Goal: Task Accomplishment & Management: Complete application form

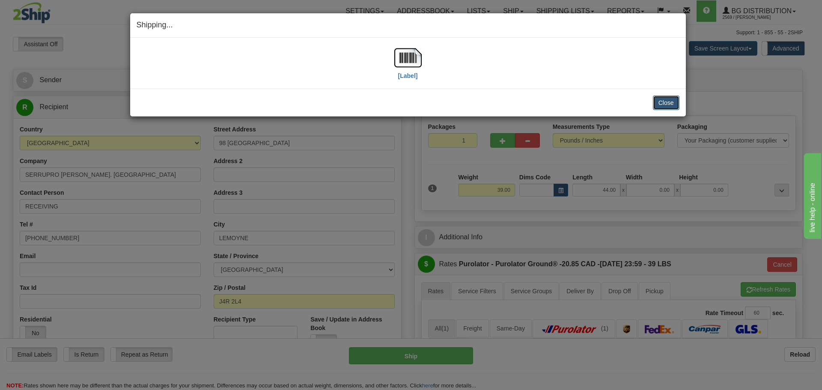
click at [668, 110] on button "Close" at bounding box center [666, 102] width 27 height 15
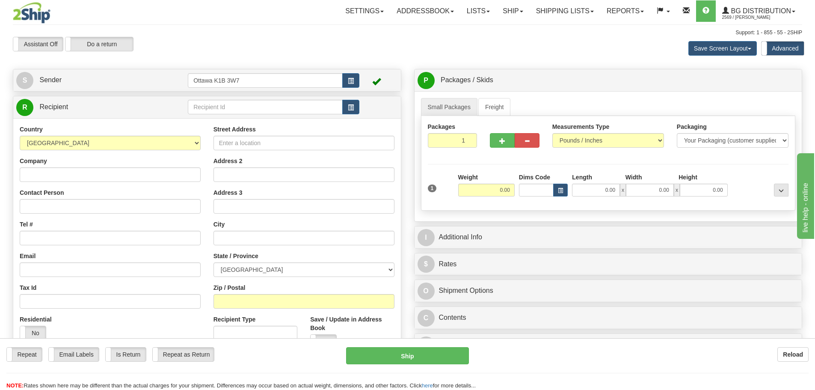
click at [108, 89] on div "S Sender Ottawa K1B 3W7" at bounding box center [207, 80] width 388 height 22
click at [108, 84] on link "S Sender" at bounding box center [102, 80] width 172 height 18
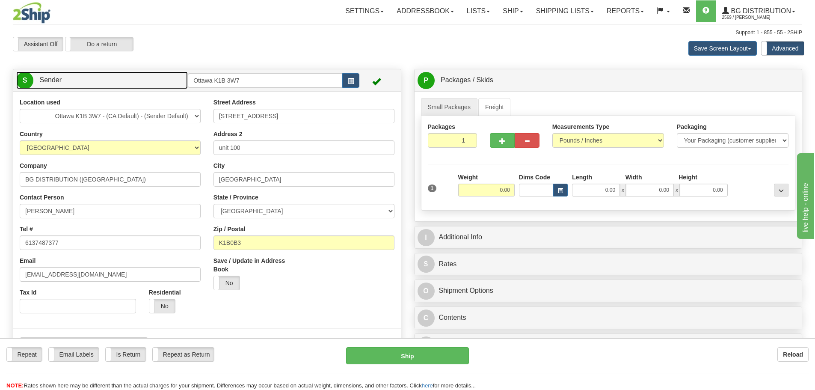
click at [108, 84] on link "S Sender" at bounding box center [102, 80] width 172 height 18
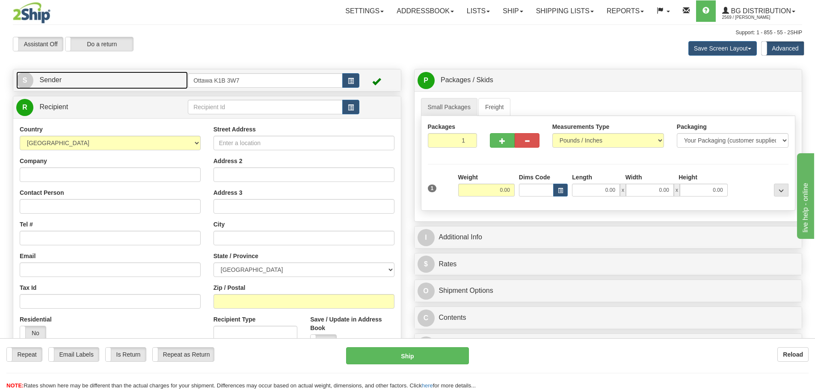
click at [132, 78] on link "S Sender" at bounding box center [102, 80] width 172 height 18
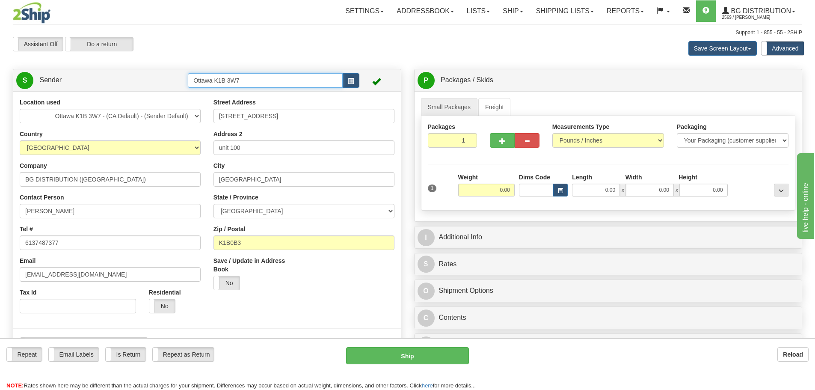
drag, startPoint x: 288, startPoint y: 78, endPoint x: 0, endPoint y: 95, distance: 288.2
click at [0, 96] on div "Toggle navigation Settings Shipping Preferences Fields Preferences New" at bounding box center [407, 384] width 815 height 769
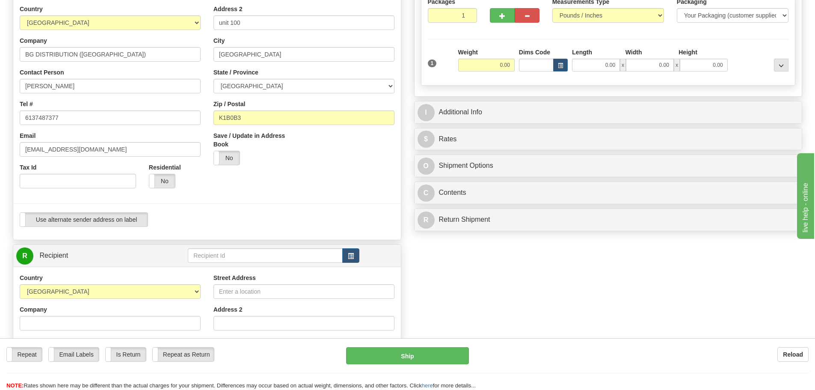
scroll to position [128, 0]
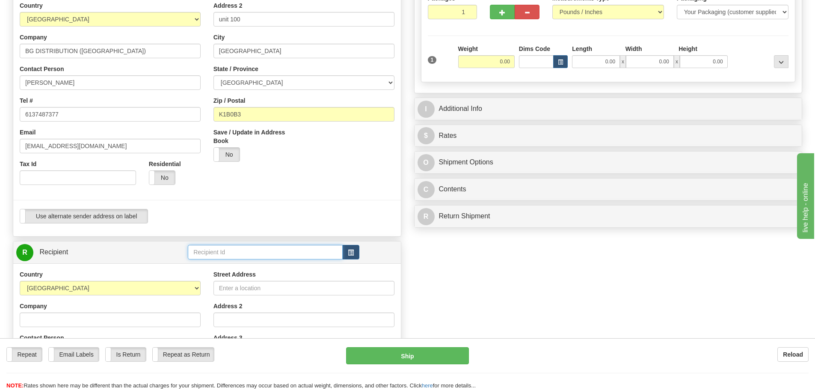
click at [264, 252] on input "text" at bounding box center [265, 252] width 155 height 15
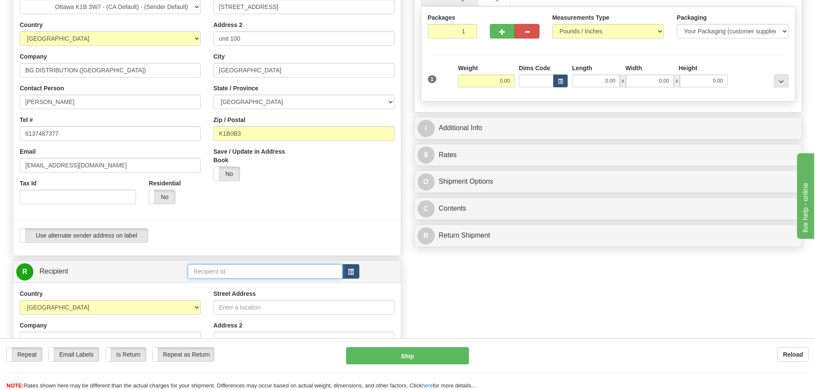
scroll to position [43, 0]
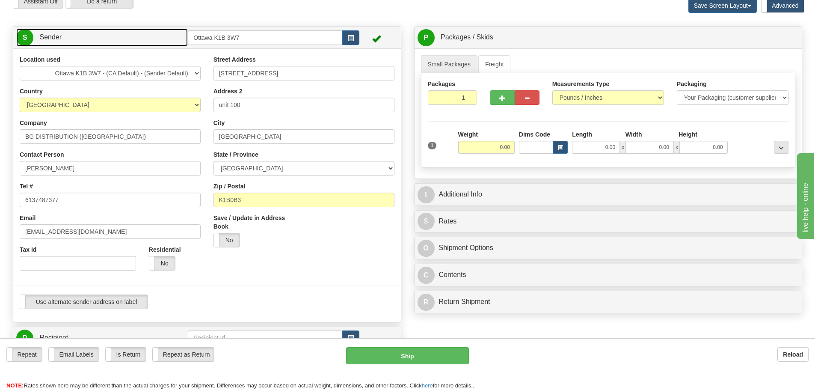
click at [157, 36] on link "S Sender" at bounding box center [102, 38] width 172 height 18
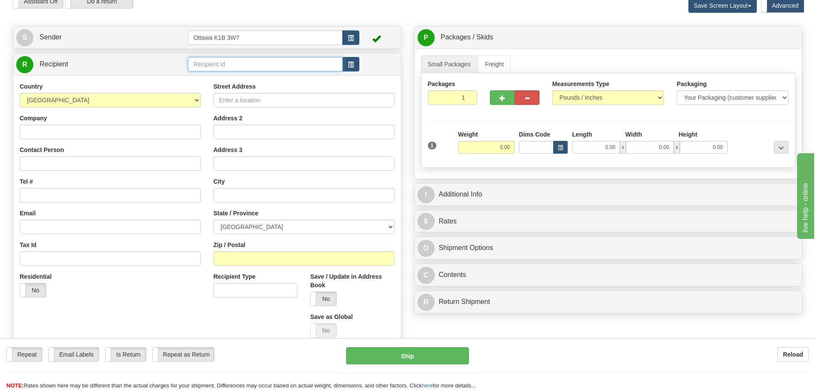
click at [228, 68] on input "text" at bounding box center [265, 64] width 155 height 15
type input "910629"
click at [425, 17] on div "Toggle navigation Settings Shipping Preferences Fields Preferences New" at bounding box center [407, 204] width 815 height 495
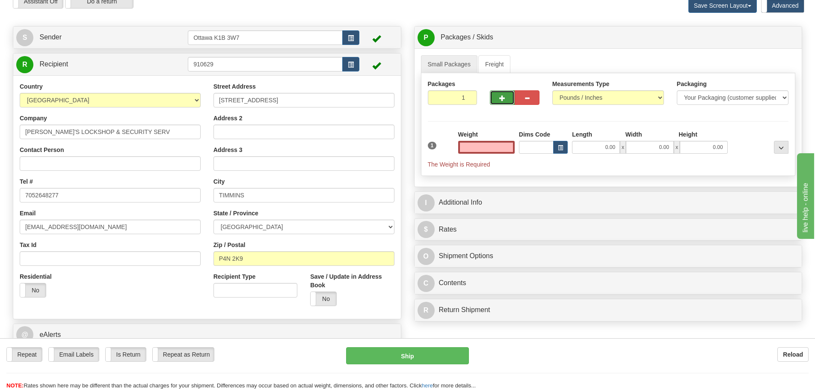
type input "0.00"
click at [500, 92] on button "button" at bounding box center [502, 97] width 25 height 15
type input "2"
click at [785, 35] on span "Pack / Skid Level" at bounding box center [774, 38] width 39 height 6
radio input "true"
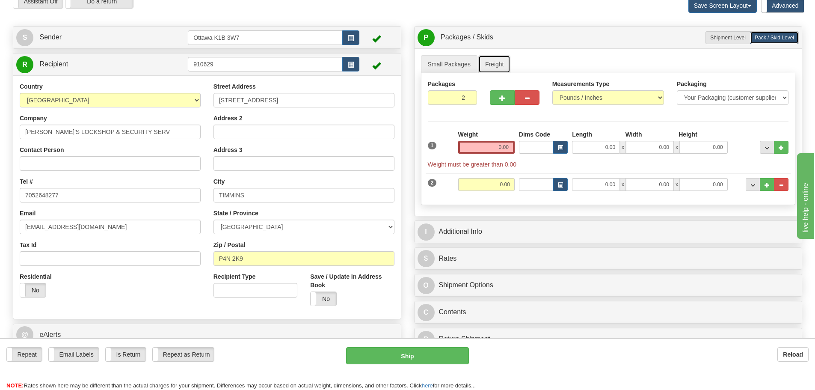
click at [490, 65] on link "Freight" at bounding box center [495, 64] width 33 height 18
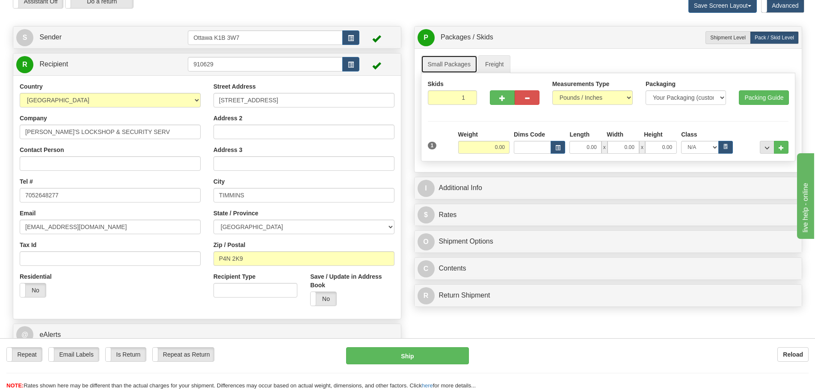
click at [442, 61] on link "Small Packages" at bounding box center [449, 64] width 57 height 18
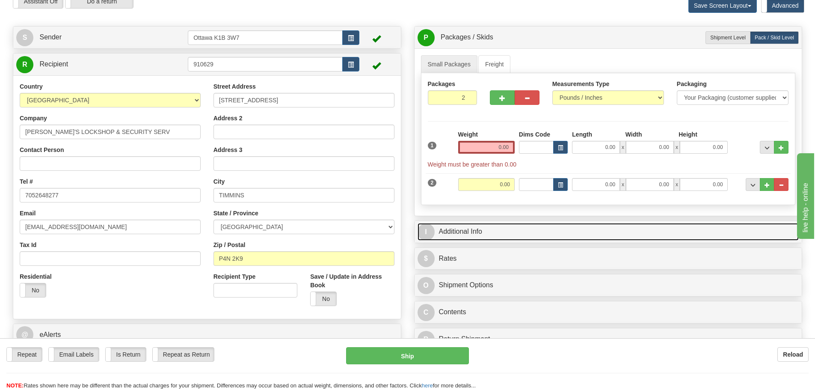
click at [484, 229] on link "I Additional Info" at bounding box center [609, 232] width 382 height 18
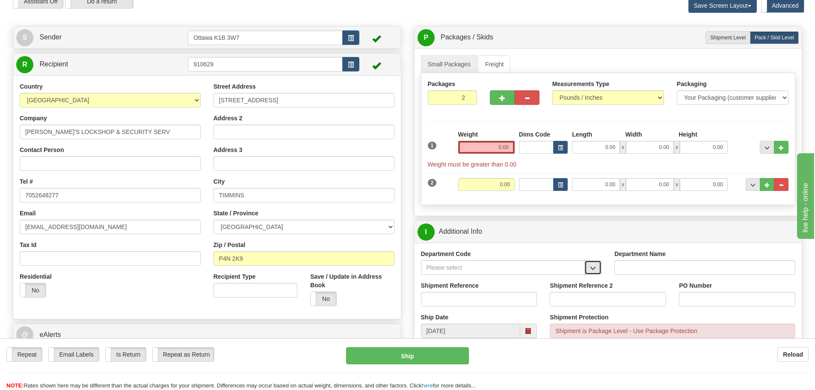
click at [599, 270] on button "button" at bounding box center [593, 267] width 17 height 15
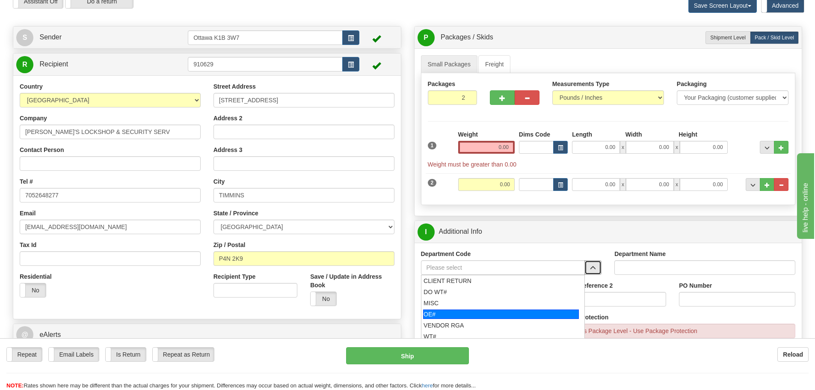
click at [490, 315] on div "OE#" at bounding box center [501, 314] width 156 height 9
type input "OE#"
type input "ORDERS"
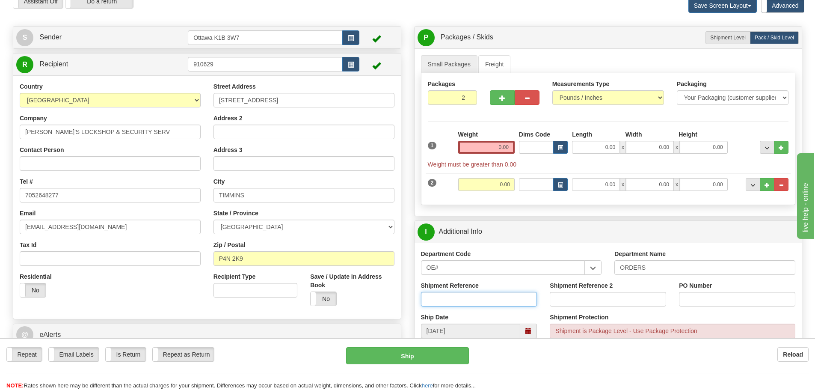
click at [480, 301] on input "Shipment Reference" at bounding box center [479, 299] width 116 height 15
paste input "10204950-00"
type input "10204950-00"
click at [606, 297] on input "Shipment Reference 2" at bounding box center [608, 299] width 116 height 15
type input "10205047-00"
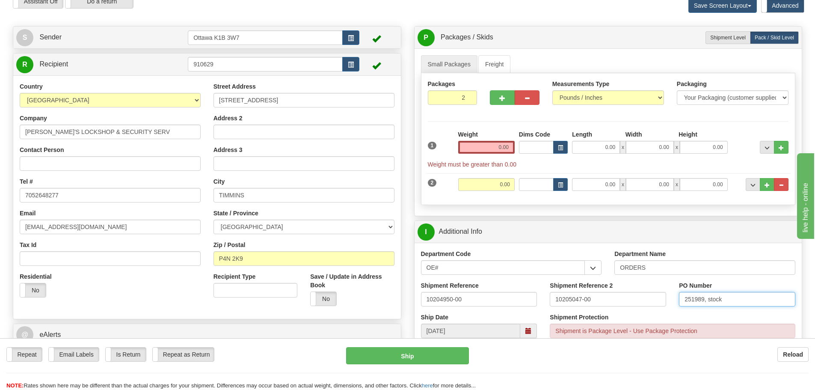
type input "251989, stock"
click at [487, 148] on input "0.00" at bounding box center [486, 147] width 57 height 13
type input "0.00"
click at [498, 96] on button "button" at bounding box center [502, 97] width 25 height 15
type input "3"
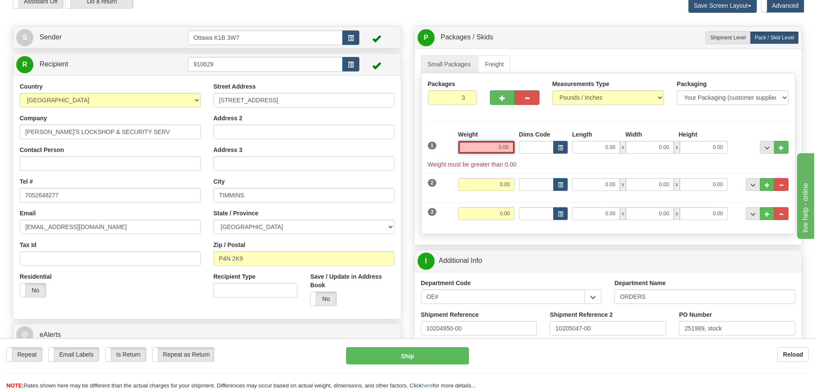
click at [483, 149] on input "0.00" at bounding box center [486, 147] width 57 height 13
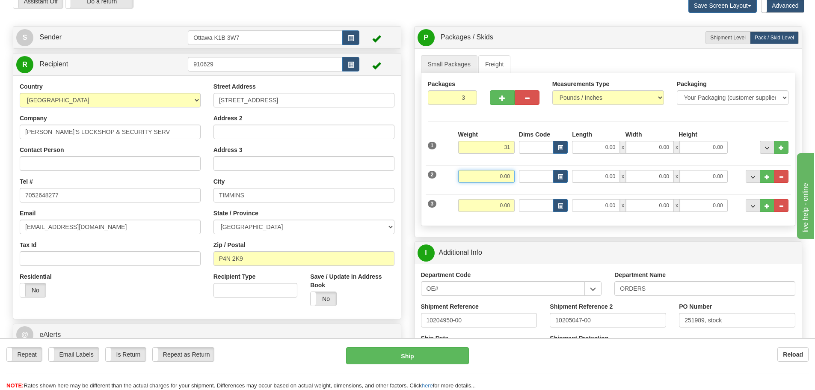
type input "31.00"
click at [506, 180] on input "0.00" at bounding box center [486, 176] width 57 height 13
type input "16.00"
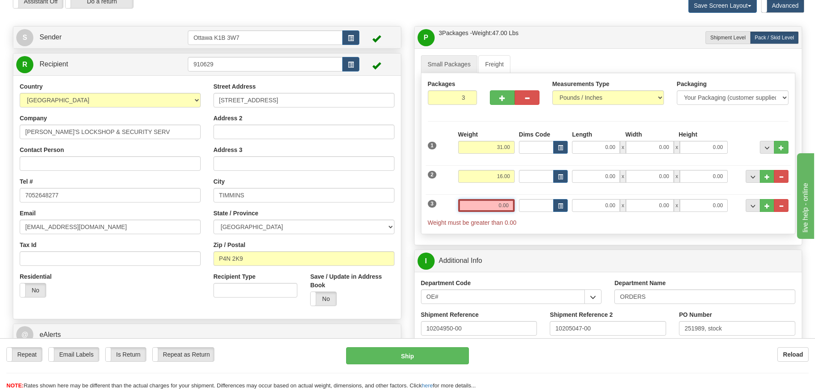
click at [501, 206] on input "0.00" at bounding box center [486, 205] width 57 height 13
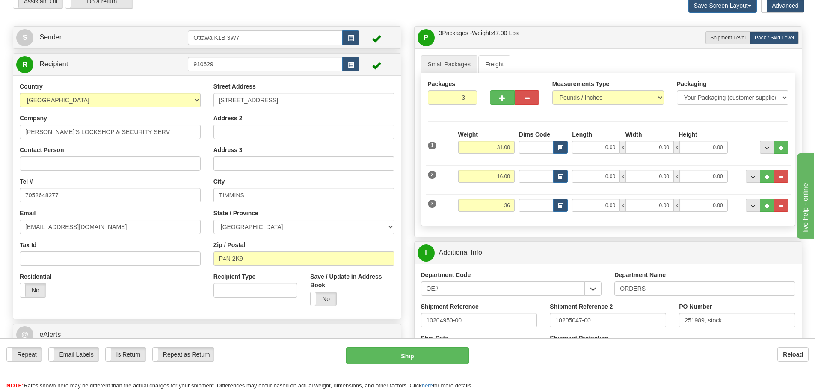
type input "36.00"
click at [407, 217] on div "Create a label for the return Create Pickup Without Label S Sender Ottawa K1B 3…" at bounding box center [207, 201] width 402 height 351
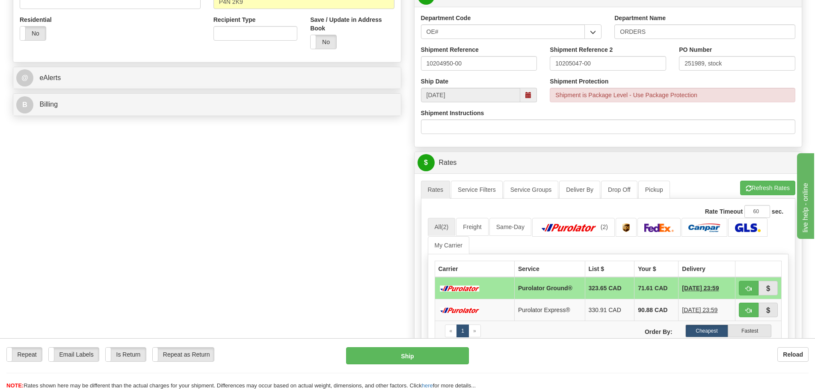
scroll to position [342, 0]
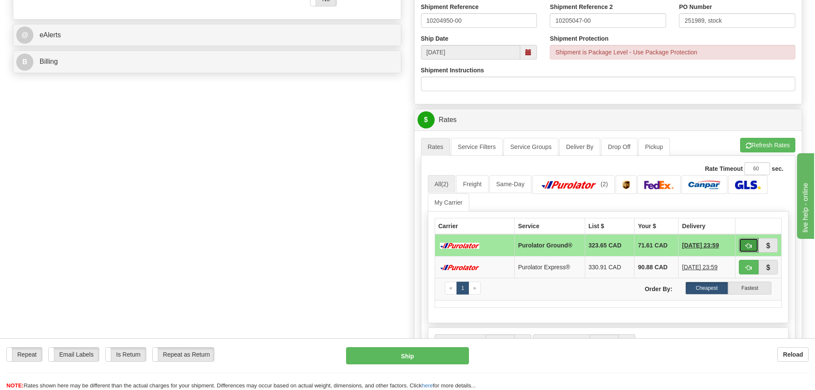
click at [747, 245] on span "button" at bounding box center [749, 246] width 6 height 6
type input "260"
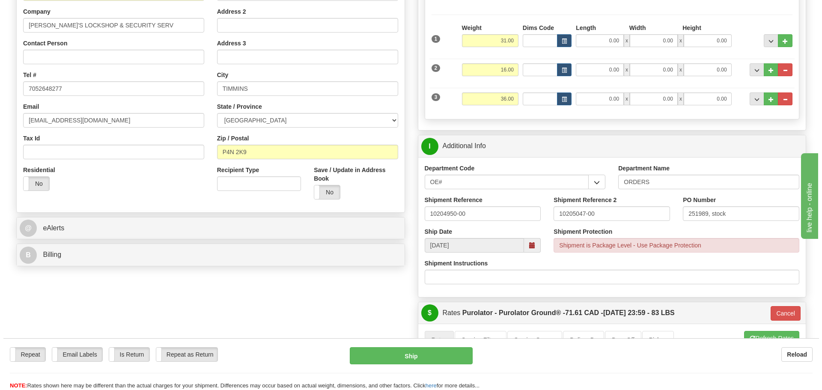
scroll to position [128, 0]
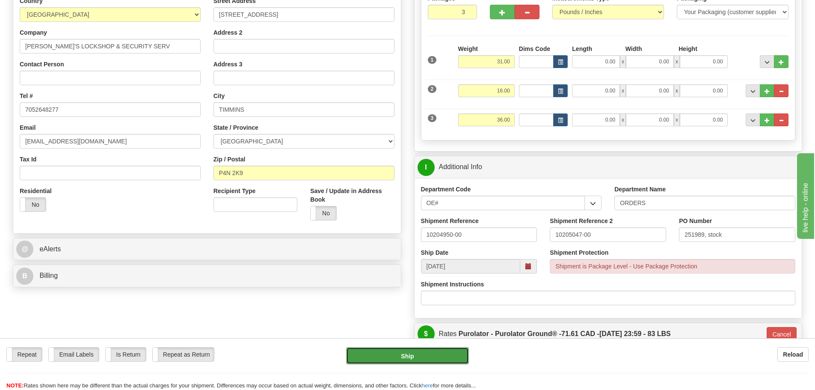
click at [385, 353] on button "Ship" at bounding box center [407, 355] width 123 height 17
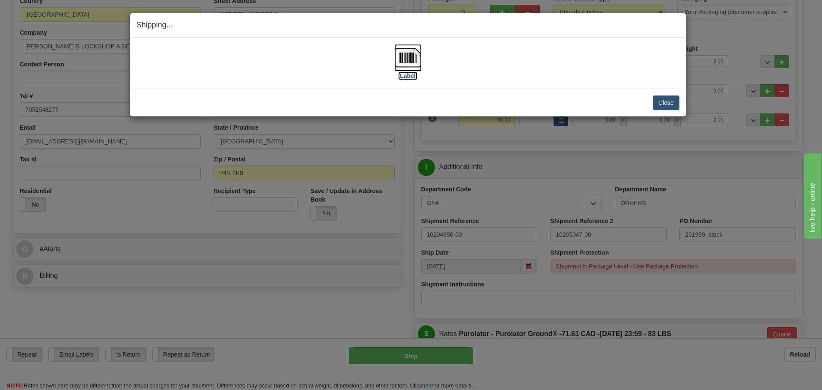
click at [408, 74] on label "[Label]" at bounding box center [408, 75] width 20 height 9
click at [667, 107] on button "Close" at bounding box center [666, 102] width 27 height 15
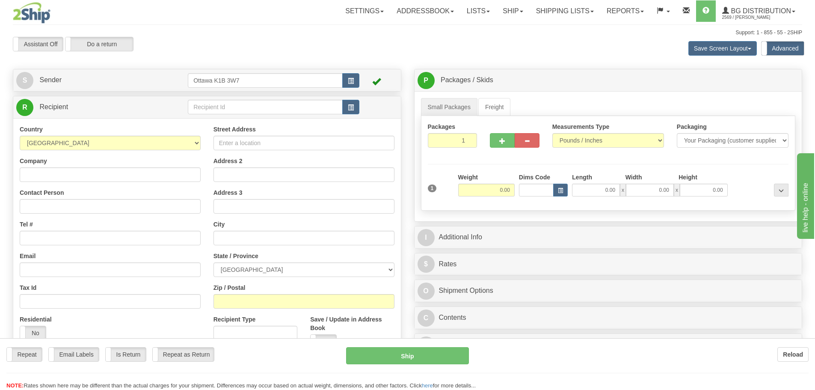
click at [246, 108] on div "Toggle navigation Settings Shipping Preferences Fields Preferences New" at bounding box center [407, 247] width 815 height 495
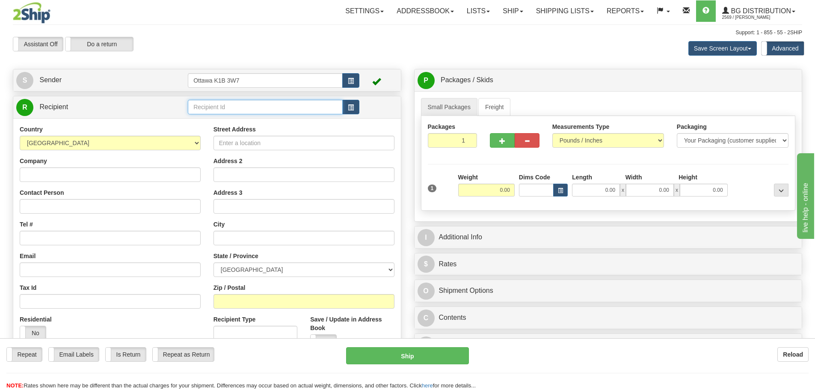
click at [246, 108] on input "text" at bounding box center [265, 107] width 155 height 15
type input "910590"
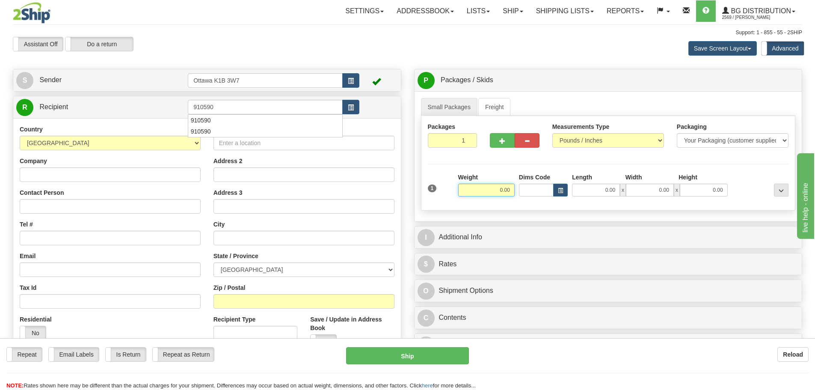
click at [321, 47] on div "Assistant On Assistant Off Do a return Do a return" at bounding box center [173, 44] width 334 height 15
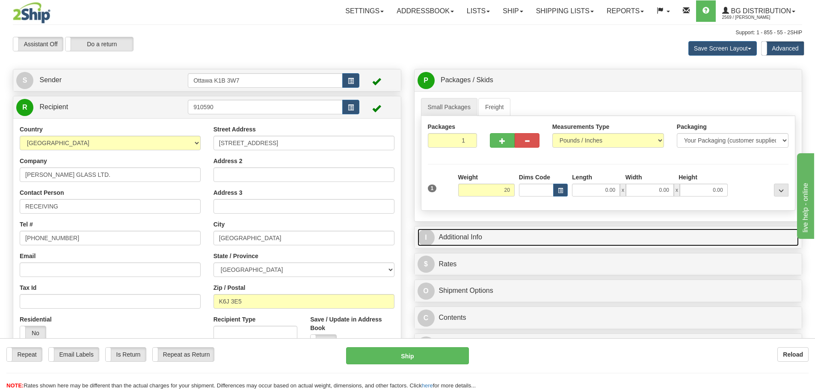
type input "20.00"
click at [572, 234] on link "I Additional Info" at bounding box center [609, 238] width 382 height 18
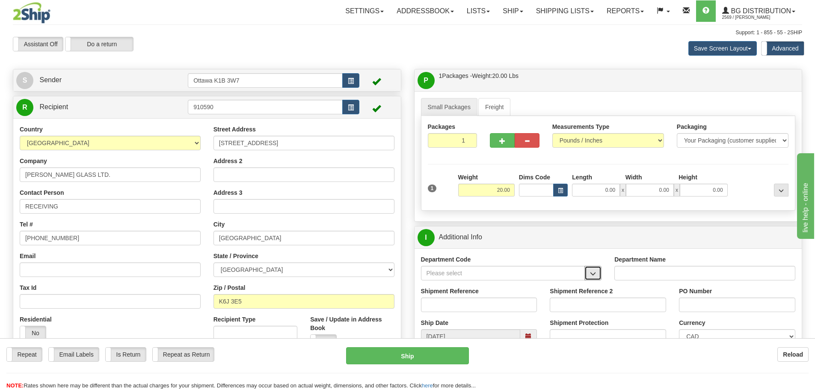
click at [597, 274] on button "button" at bounding box center [593, 273] width 17 height 15
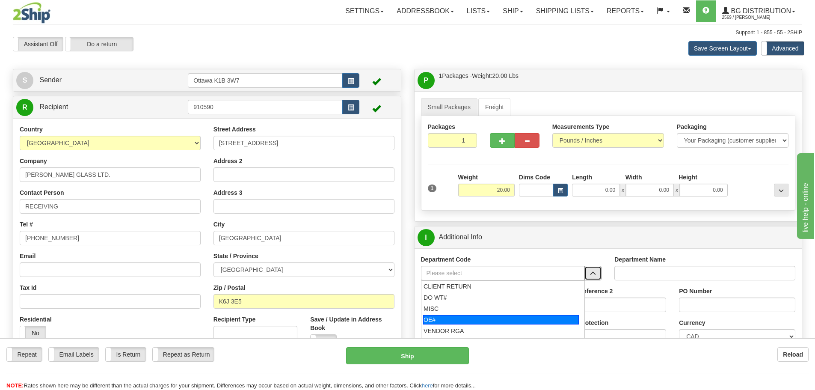
click at [532, 319] on div "OE#" at bounding box center [501, 319] width 156 height 9
type input "OE#"
type input "ORDERS"
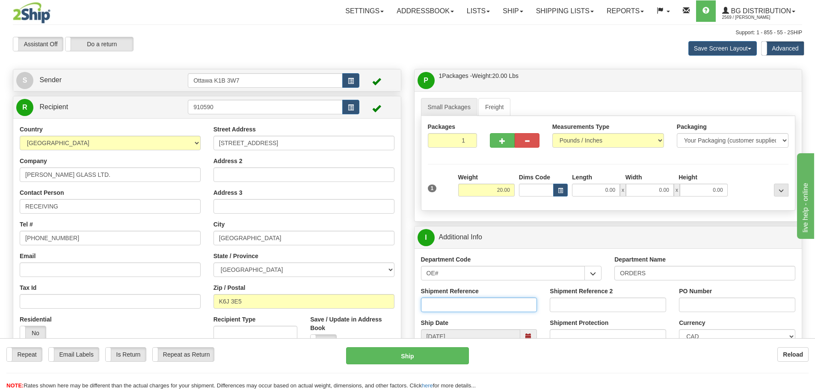
click at [475, 303] on input "Shipment Reference" at bounding box center [479, 305] width 116 height 15
type input "10205185-00"
click at [746, 307] on input "PO Number" at bounding box center [737, 305] width 116 height 15
type input "DIXSONS CORNERS 6-OCT"
click at [582, 193] on input "0.00" at bounding box center [596, 190] width 48 height 13
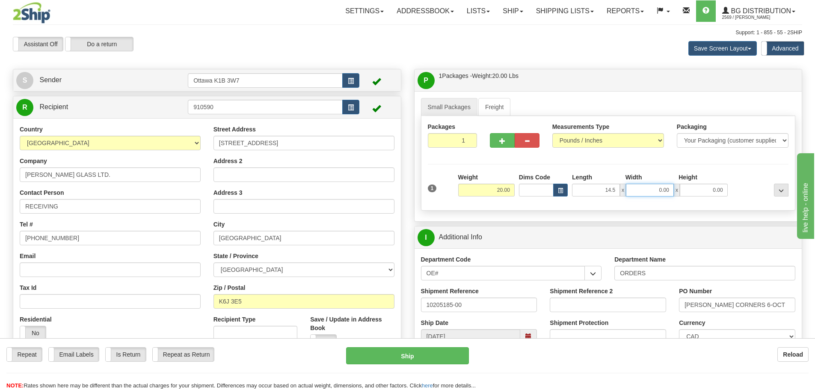
type input "14.50"
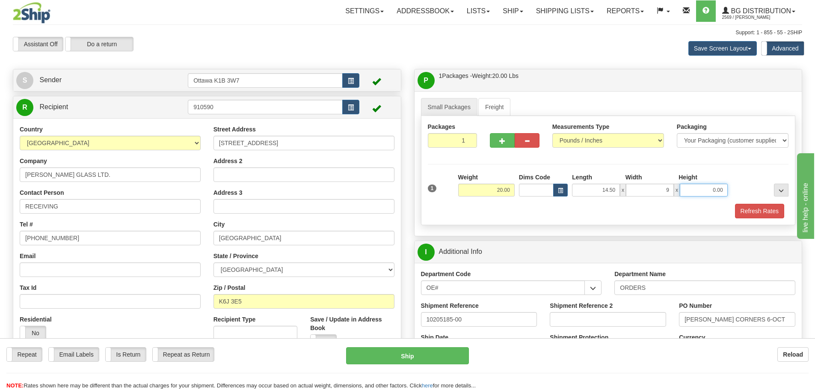
type input "9.00"
type input "6.00"
click at [746, 211] on button "Refresh Rates" at bounding box center [759, 211] width 49 height 15
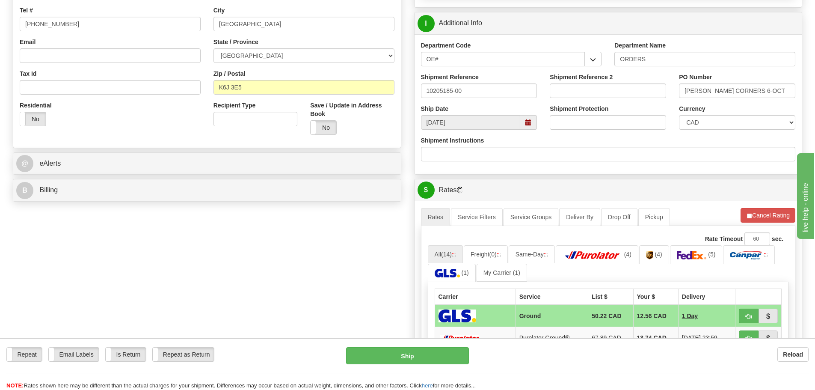
scroll to position [300, 0]
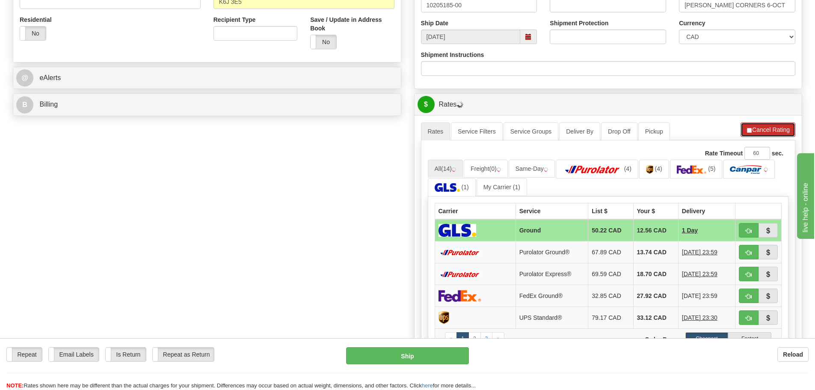
click at [765, 125] on button "Cancel Rating" at bounding box center [768, 129] width 55 height 15
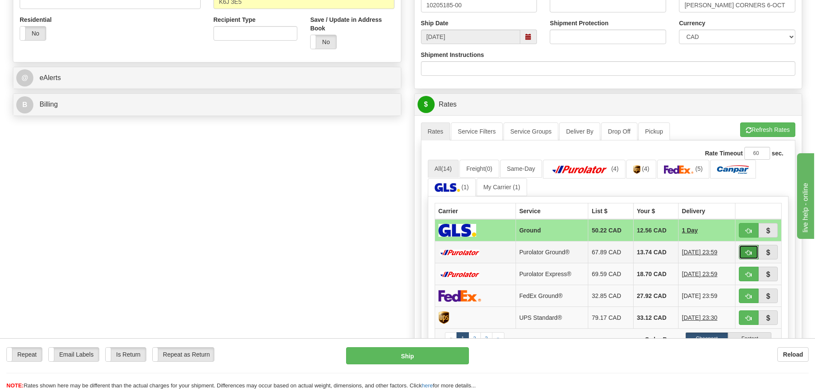
click at [751, 252] on span "button" at bounding box center [749, 253] width 6 height 6
type input "260"
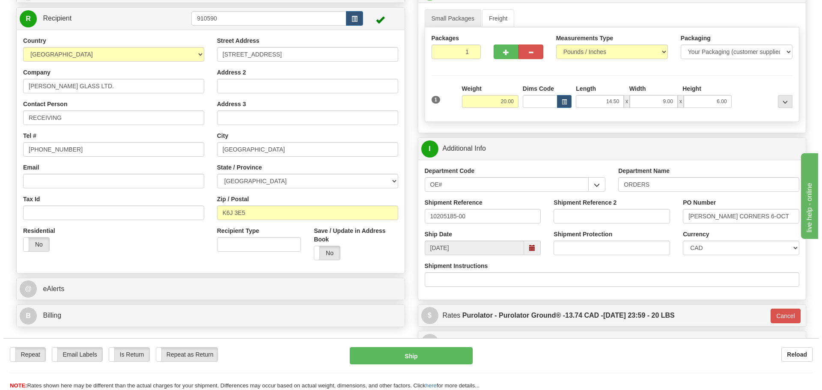
scroll to position [86, 0]
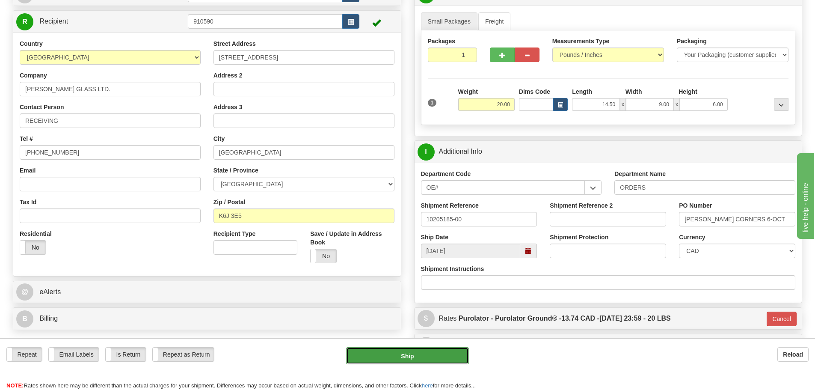
click at [426, 352] on button "Ship" at bounding box center [407, 355] width 123 height 17
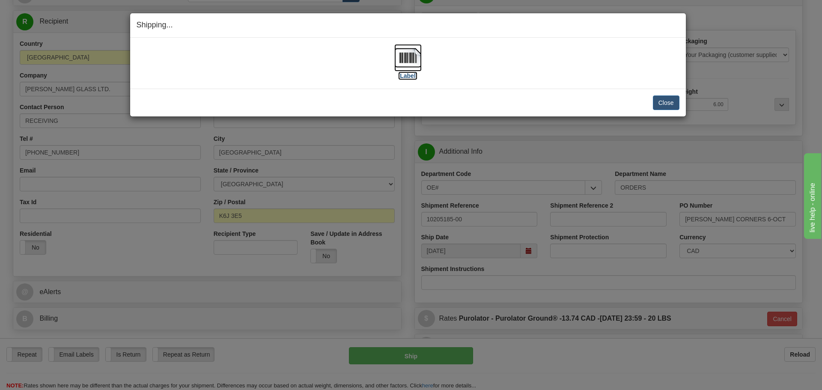
click at [409, 72] on label "[Label]" at bounding box center [408, 75] width 20 height 9
click at [673, 105] on button "Close" at bounding box center [666, 102] width 27 height 15
